Goal: Task Accomplishment & Management: Complete application form

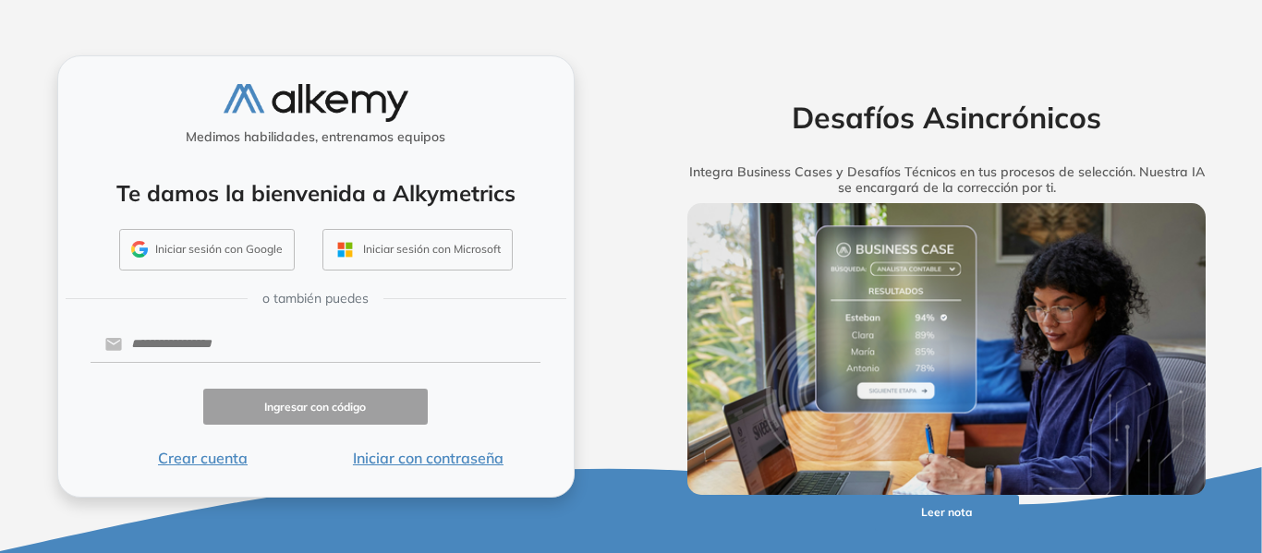
click at [211, 454] on button "Crear cuenta" at bounding box center [203, 458] width 225 height 22
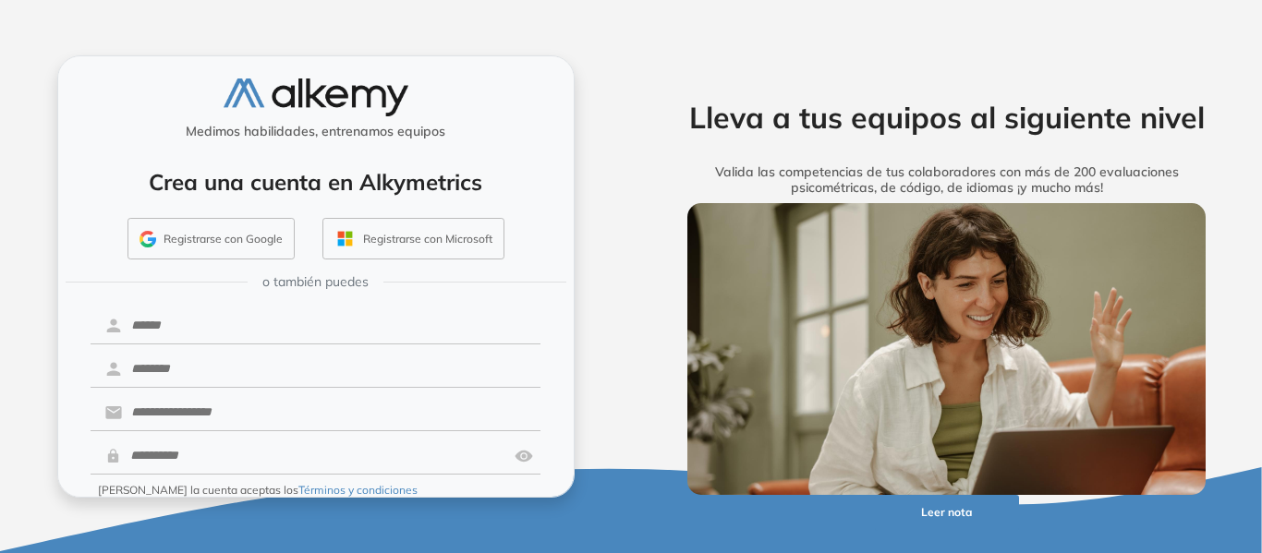
scroll to position [75, 0]
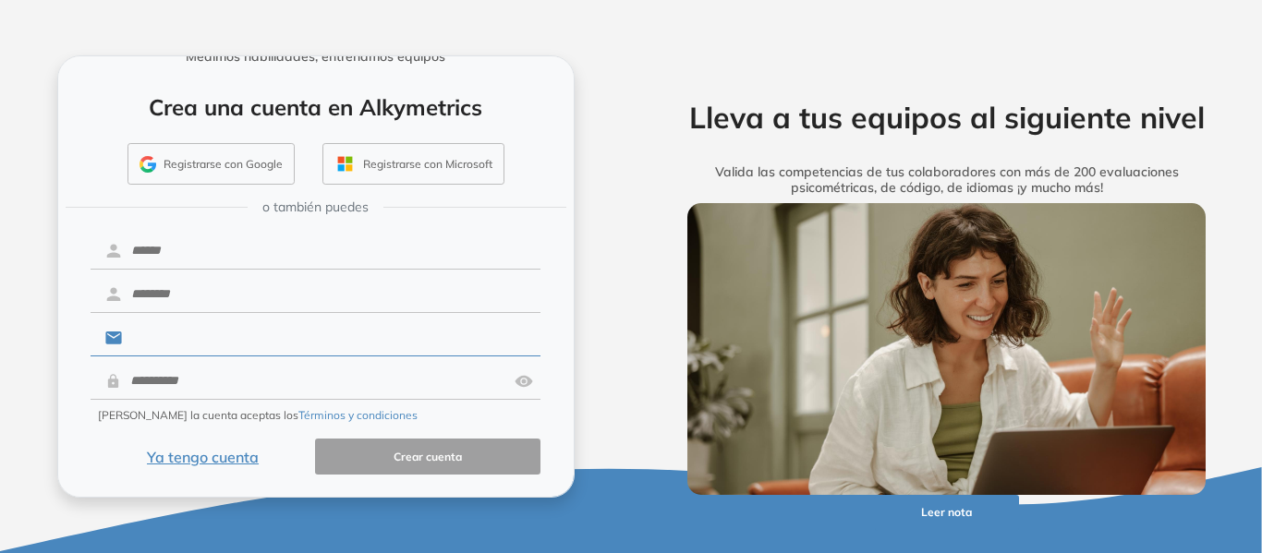
click at [243, 336] on input "text" at bounding box center [331, 338] width 418 height 35
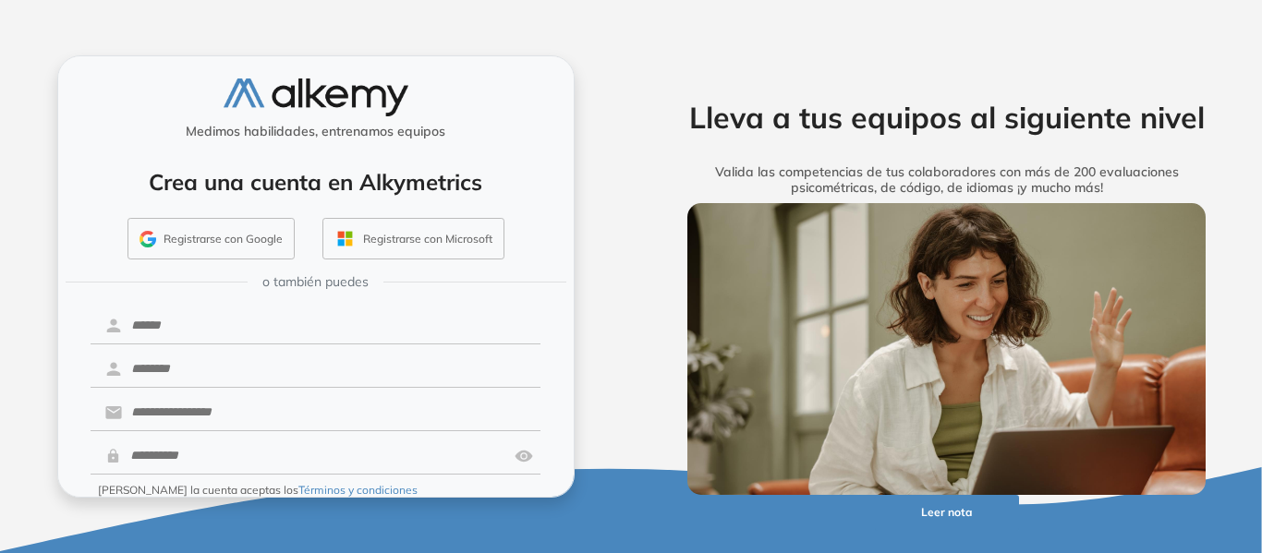
click at [104, 166] on div "Crea una cuenta en Alkymetrics Registrarse con Google Registrarse con Microsoft" at bounding box center [316, 207] width 482 height 121
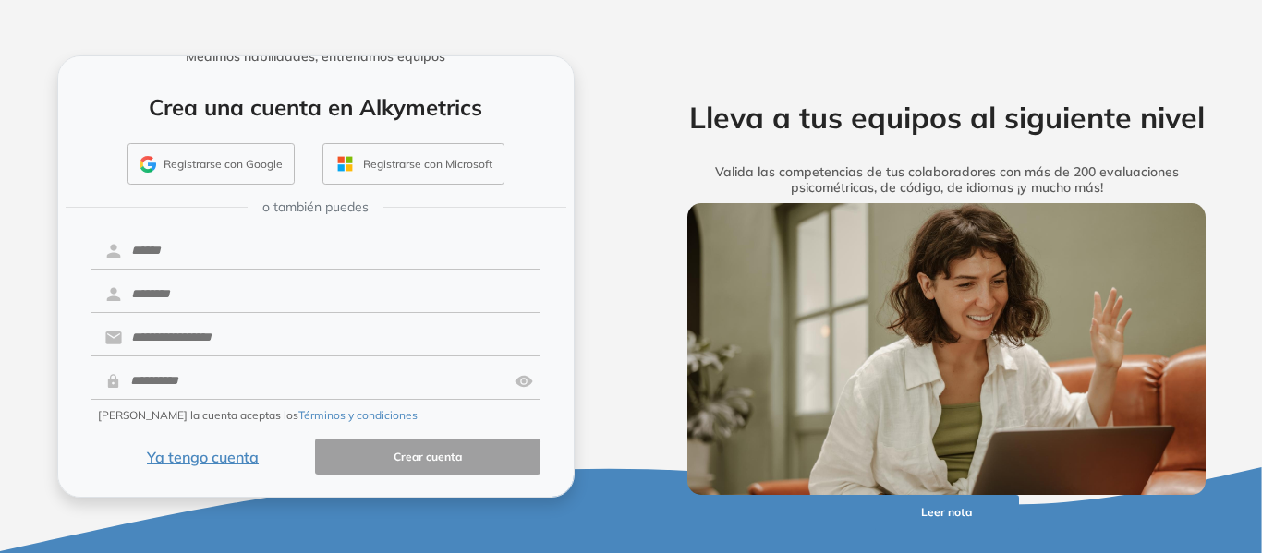
click at [146, 171] on img "button" at bounding box center [147, 164] width 17 height 17
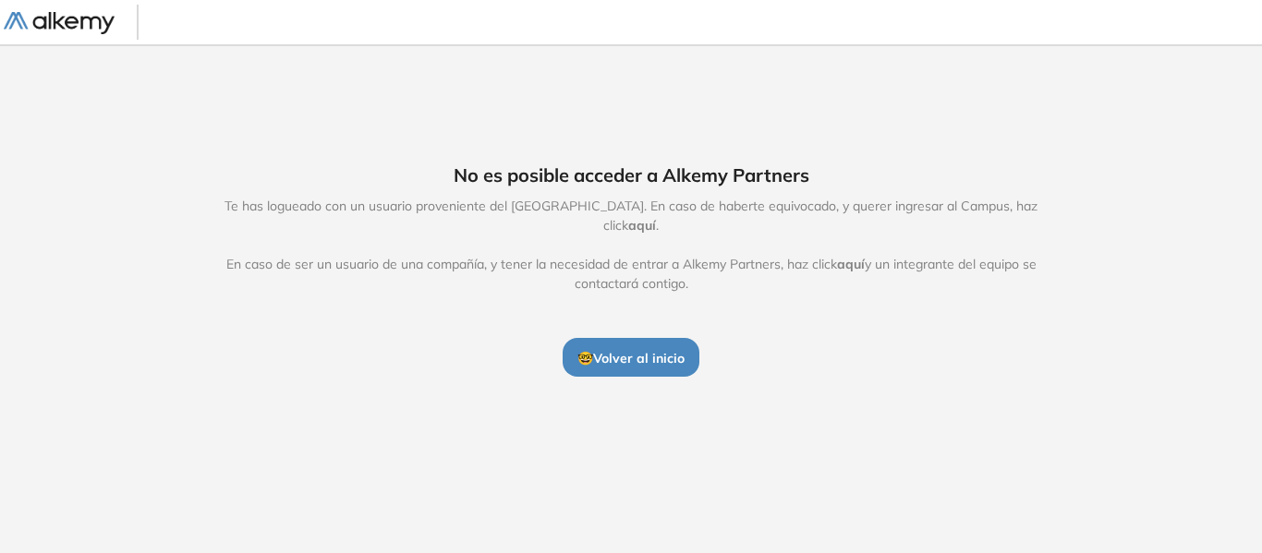
click at [619, 350] on span "🤓 Volver al inicio" at bounding box center [630, 358] width 107 height 17
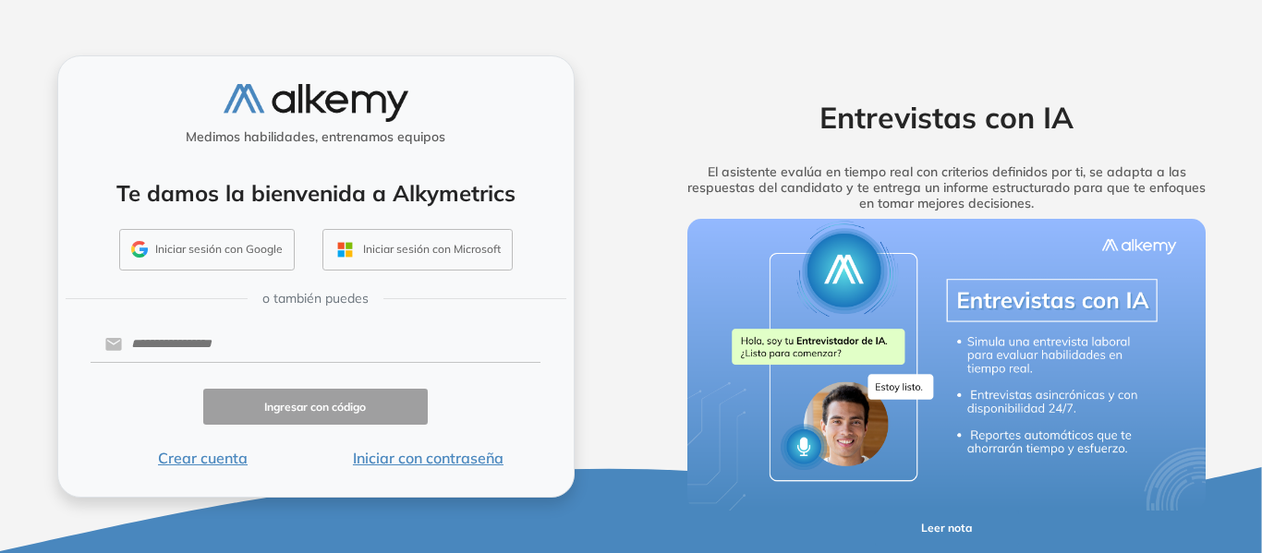
click at [244, 455] on button "Crear cuenta" at bounding box center [203, 458] width 225 height 22
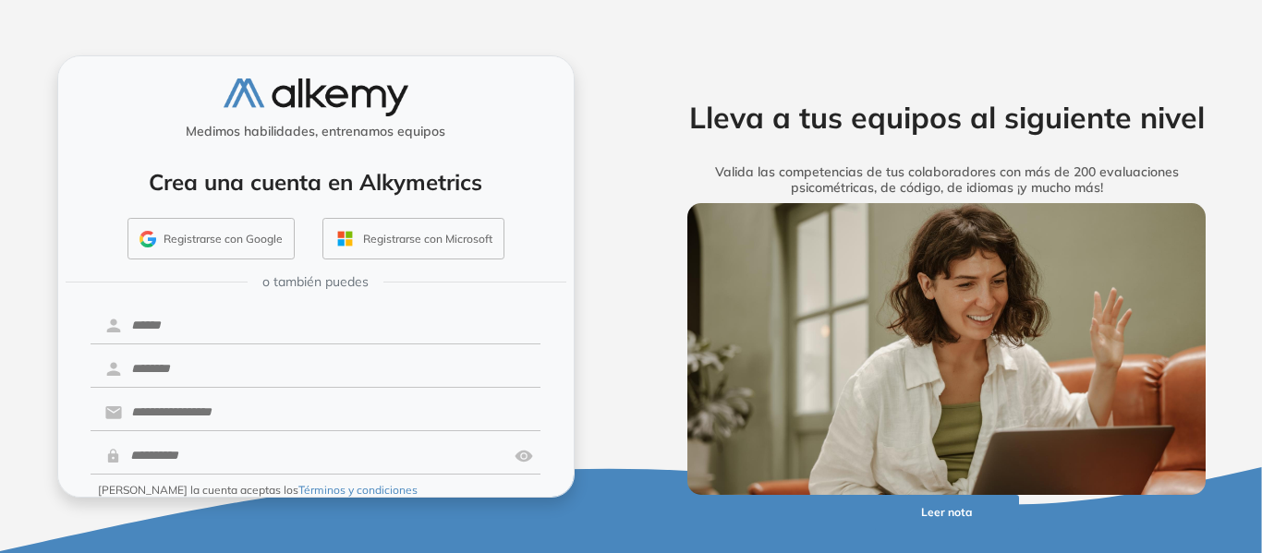
click at [261, 229] on button "Registrarse con Google" at bounding box center [210, 239] width 167 height 42
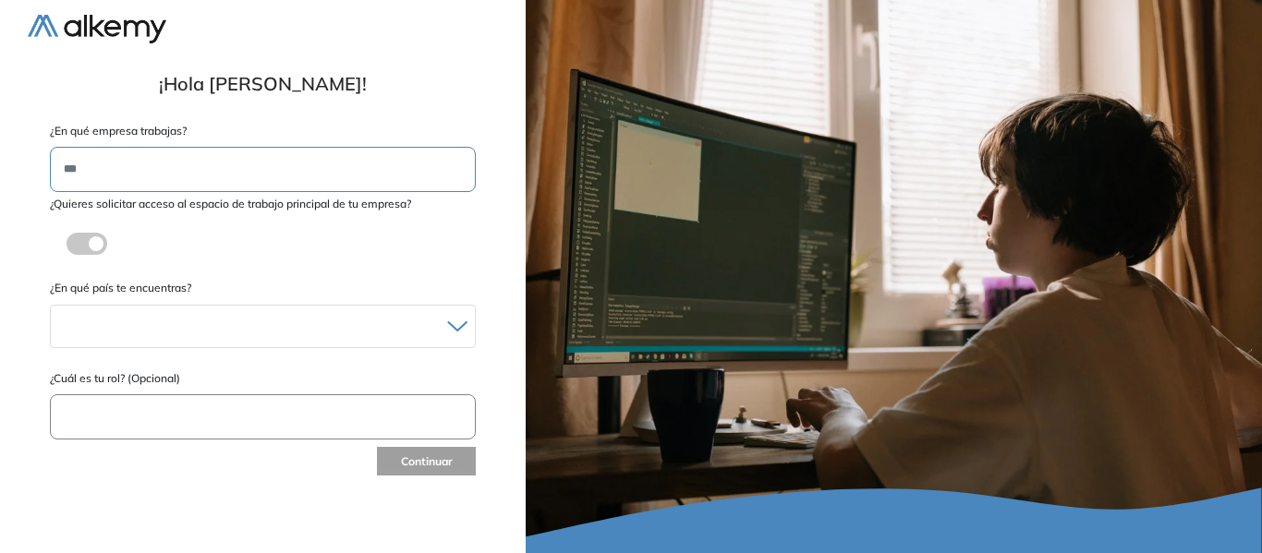
click at [434, 176] on input "text" at bounding box center [263, 169] width 426 height 45
click at [251, 153] on input "text" at bounding box center [263, 169] width 426 height 45
click at [282, 330] on div at bounding box center [263, 326] width 424 height 27
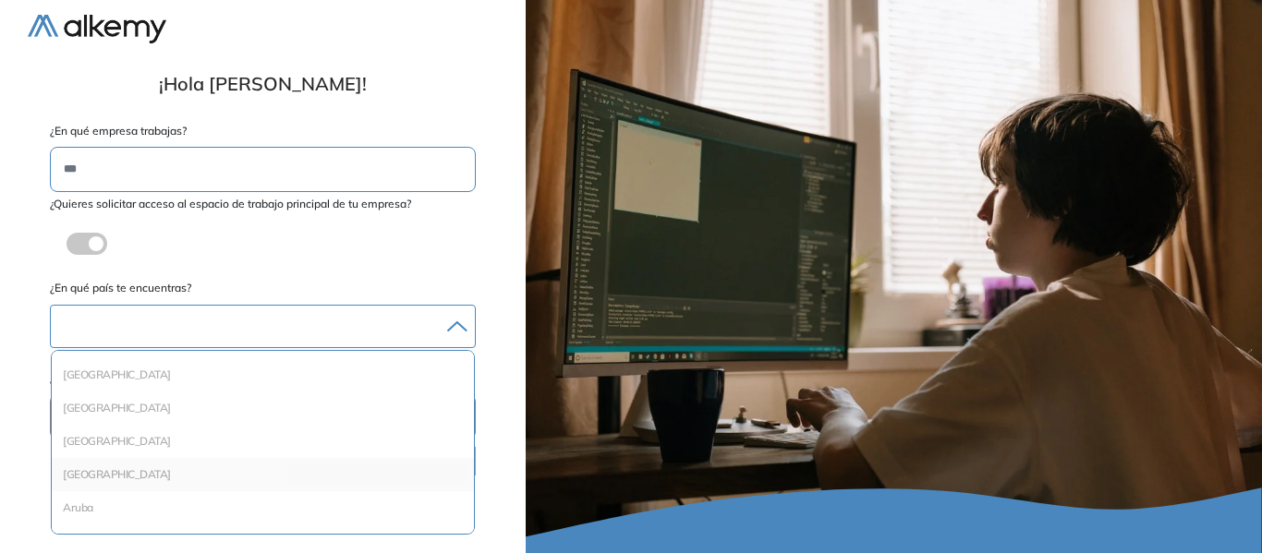
click at [122, 474] on li "Argentina" at bounding box center [262, 475] width 407 height 18
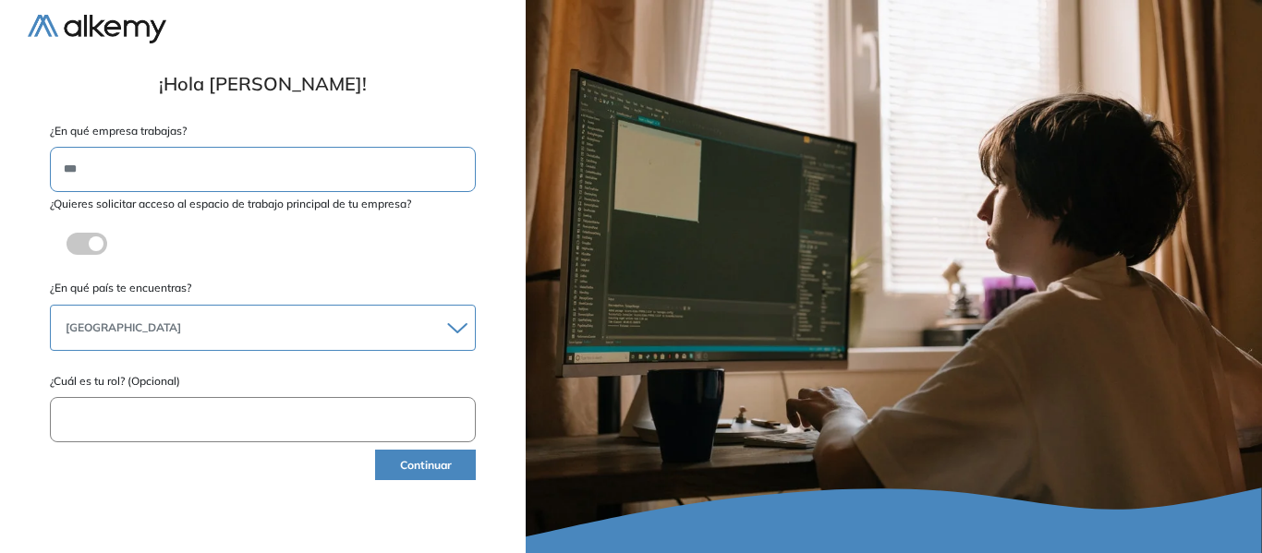
click at [156, 432] on input "text" at bounding box center [263, 419] width 426 height 45
click at [176, 162] on input "text" at bounding box center [263, 169] width 426 height 45
type input "***"
